Goal: Task Accomplishment & Management: Manage account settings

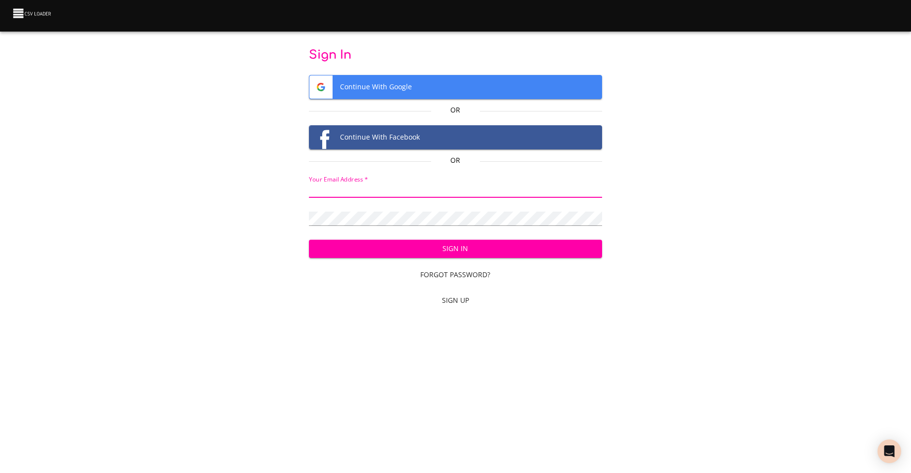
click at [396, 196] on input "email" at bounding box center [455, 190] width 293 height 14
paste input "[EMAIL_ADDRESS][DOMAIN_NAME]"
type input "[EMAIL_ADDRESS][DOMAIN_NAME]"
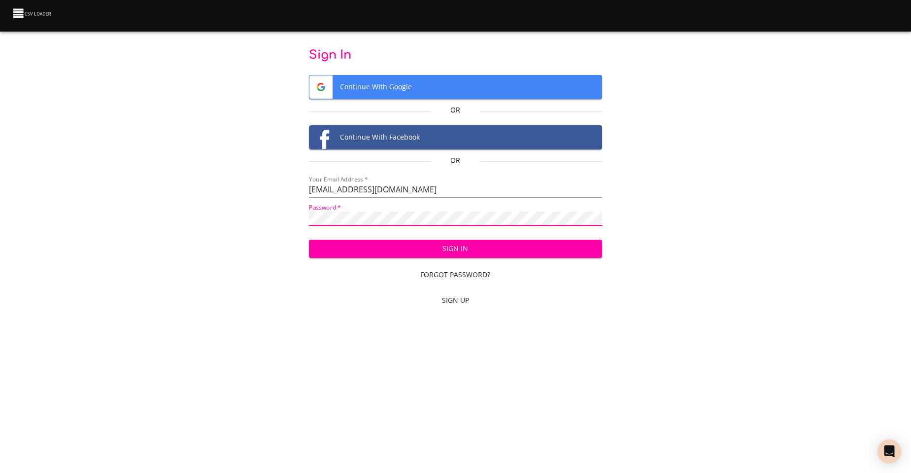
click at [427, 245] on span "Sign In" at bounding box center [455, 248] width 277 height 12
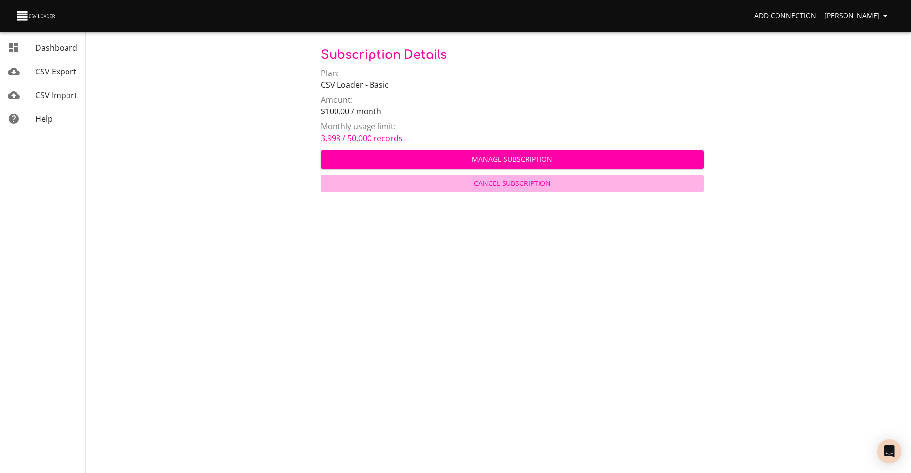
click at [499, 186] on span "Cancel Subscription" at bounding box center [513, 183] width 376 height 12
